Goal: Transaction & Acquisition: Subscribe to service/newsletter

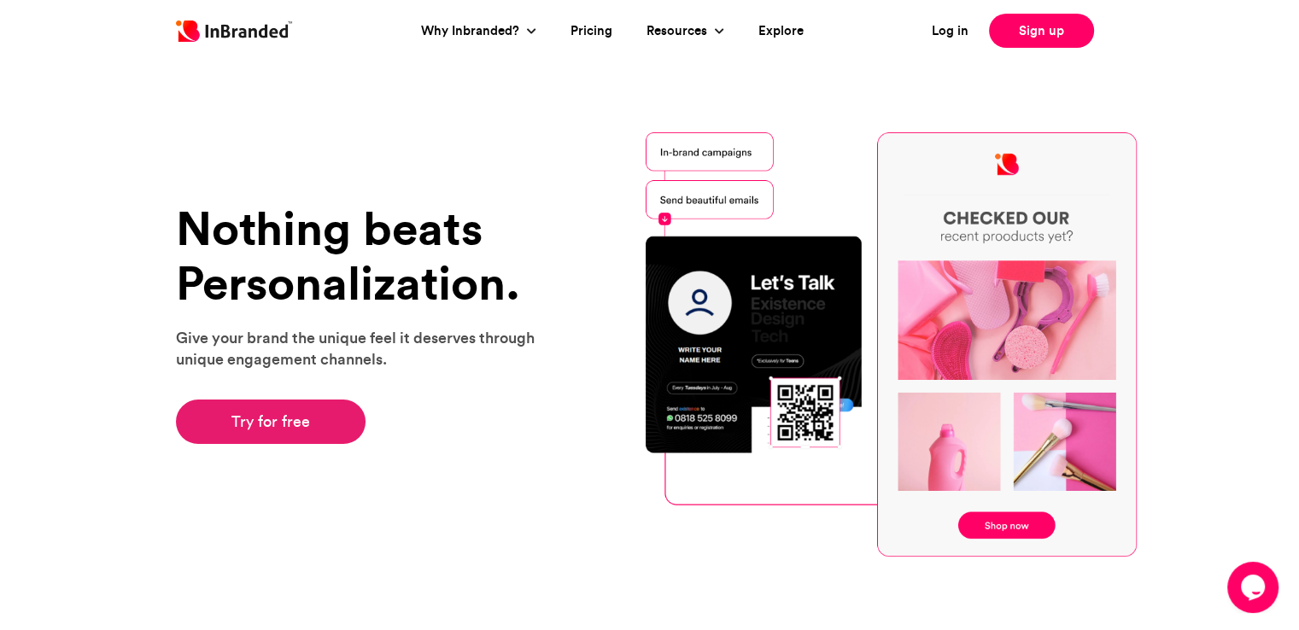
click at [269, 409] on link "Try for free" at bounding box center [271, 422] width 190 height 44
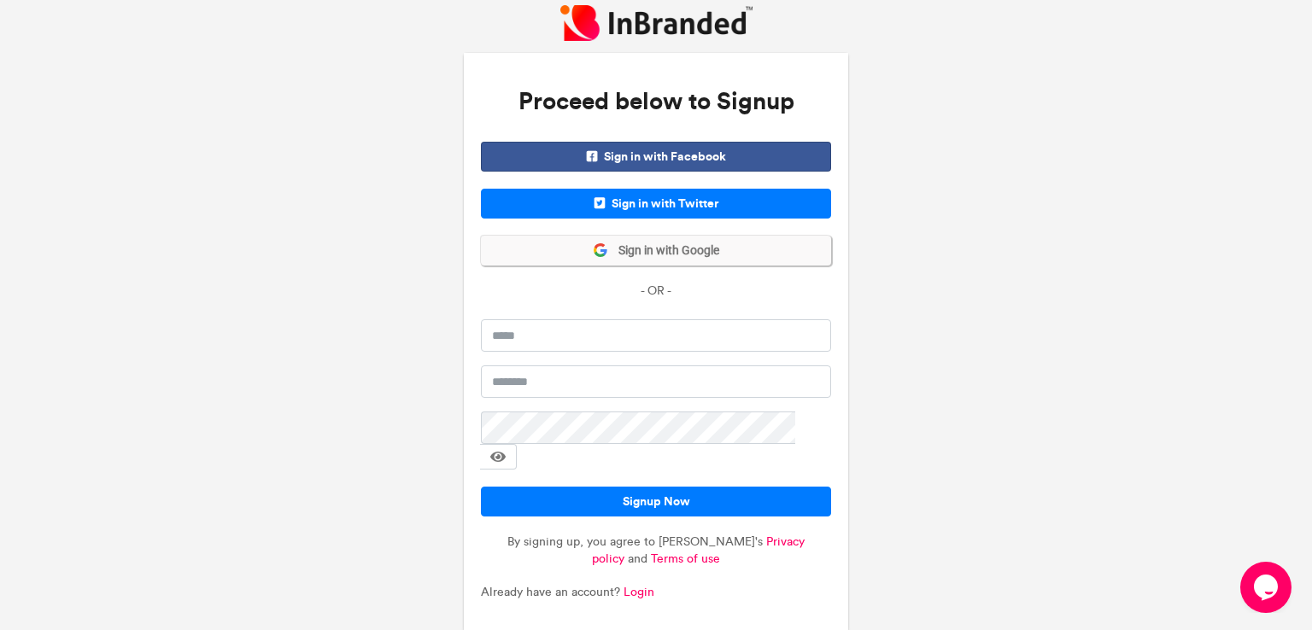
click at [659, 240] on button "Sign in with Google" at bounding box center [656, 251] width 350 height 30
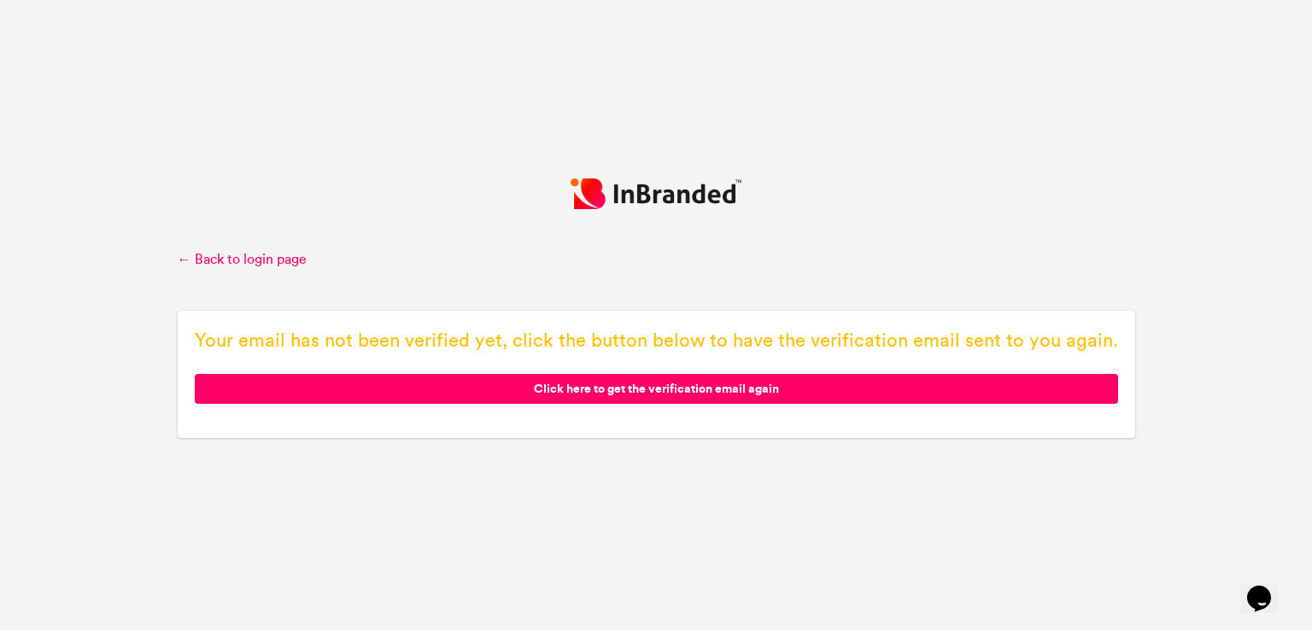
click at [825, 383] on span "Click here to get the verification email again" at bounding box center [656, 389] width 923 height 30
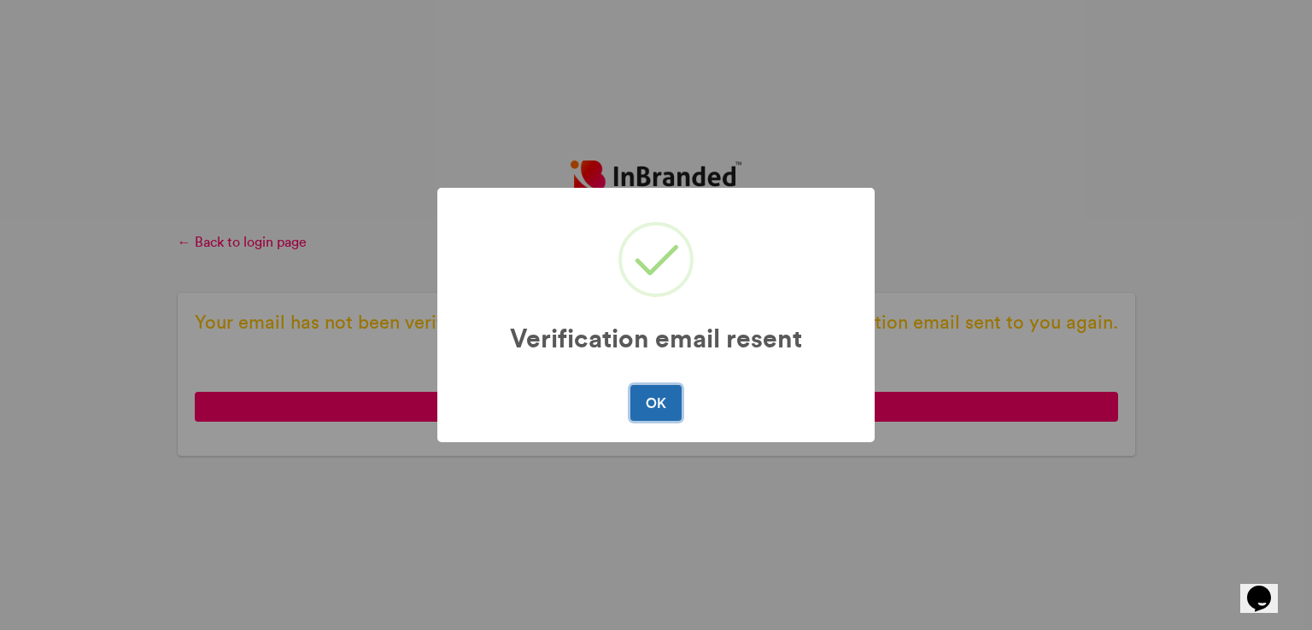
click at [664, 401] on button "OK" at bounding box center [655, 403] width 50 height 36
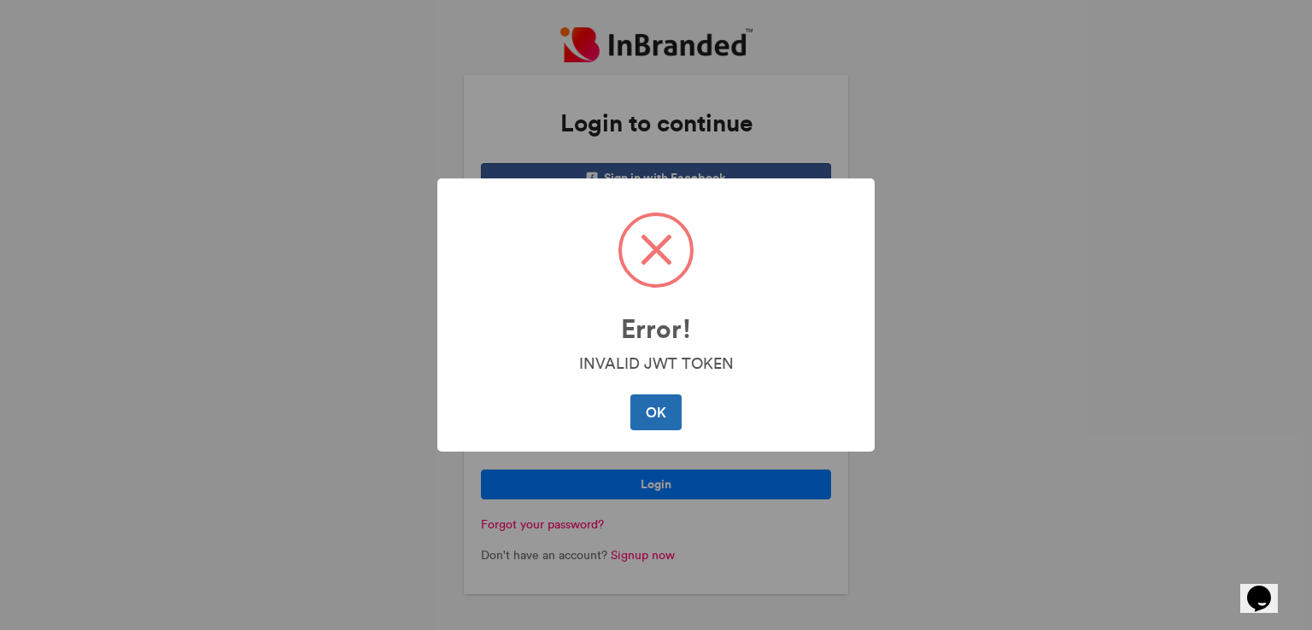
click at [661, 405] on button "OK" at bounding box center [655, 413] width 50 height 36
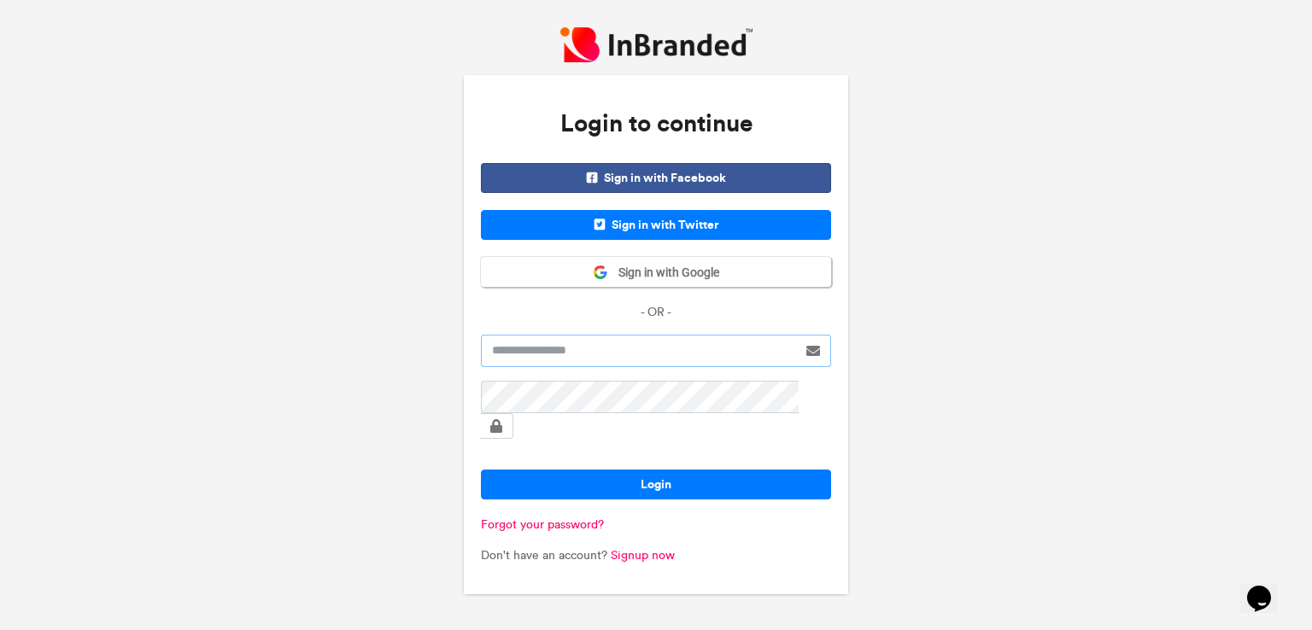
click at [635, 363] on input "text" at bounding box center [639, 351] width 316 height 32
